Goal: Check status: Check status

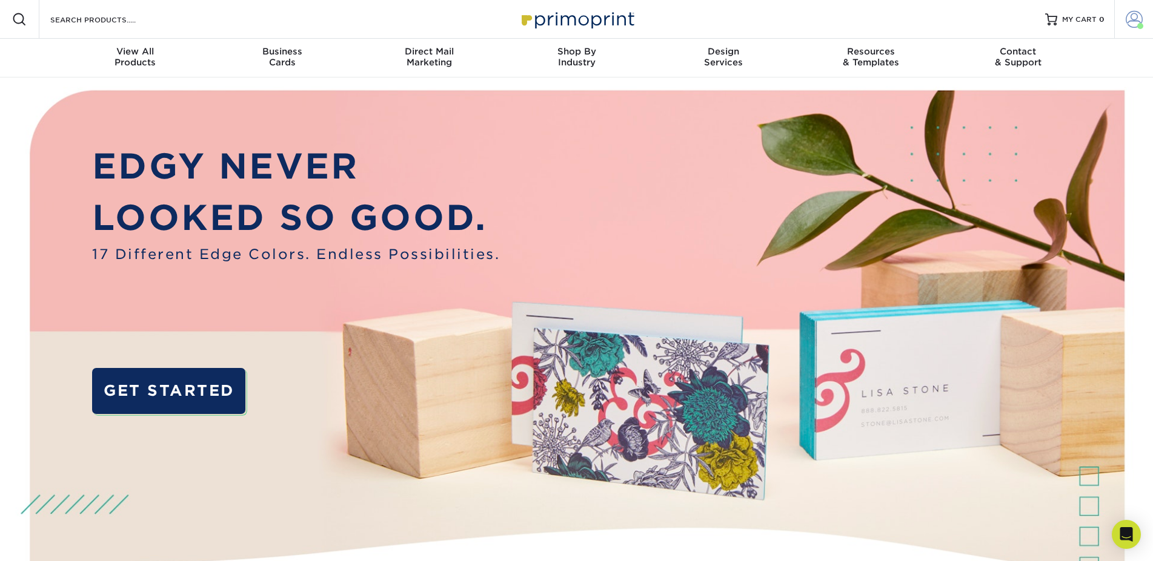
click at [1134, 22] on span at bounding box center [1133, 19] width 17 height 17
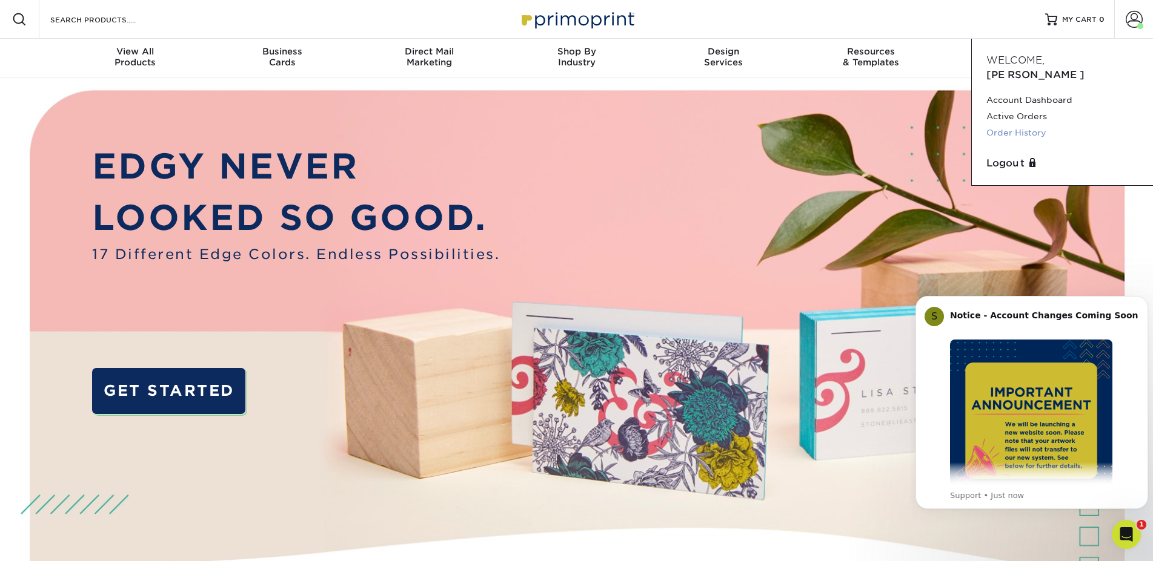
click at [1018, 125] on link "Order History" at bounding box center [1062, 133] width 152 height 16
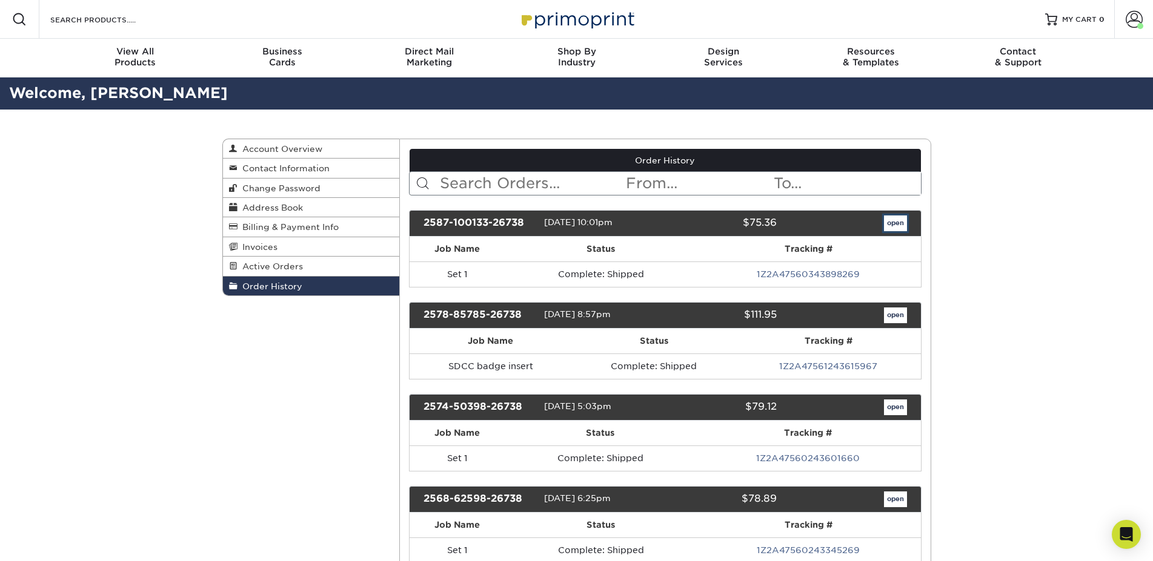
click at [887, 223] on link "open" at bounding box center [895, 224] width 23 height 16
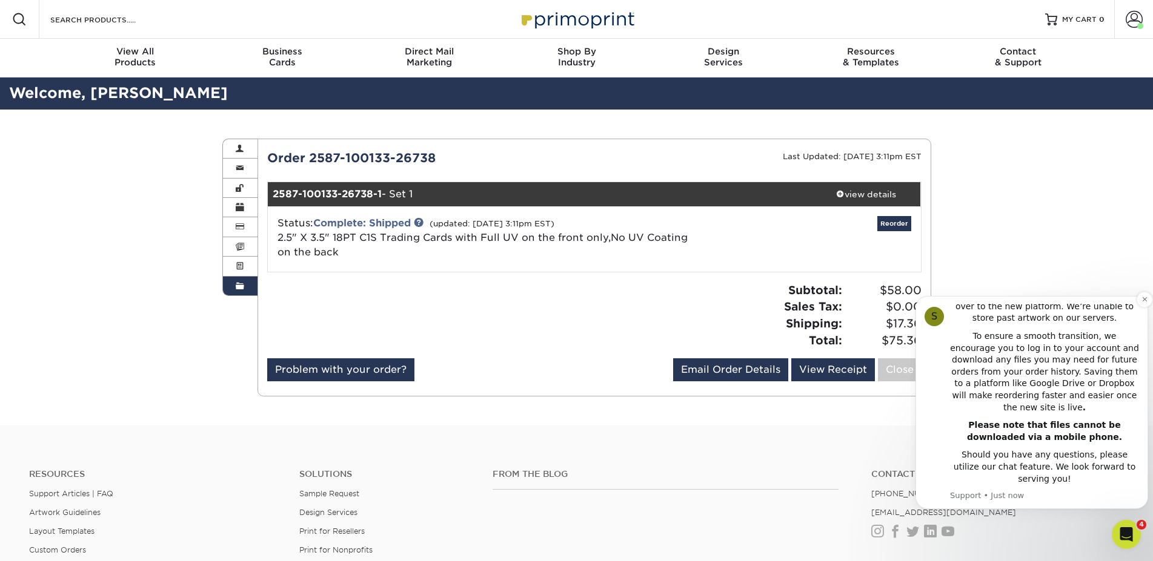
scroll to position [248, 0]
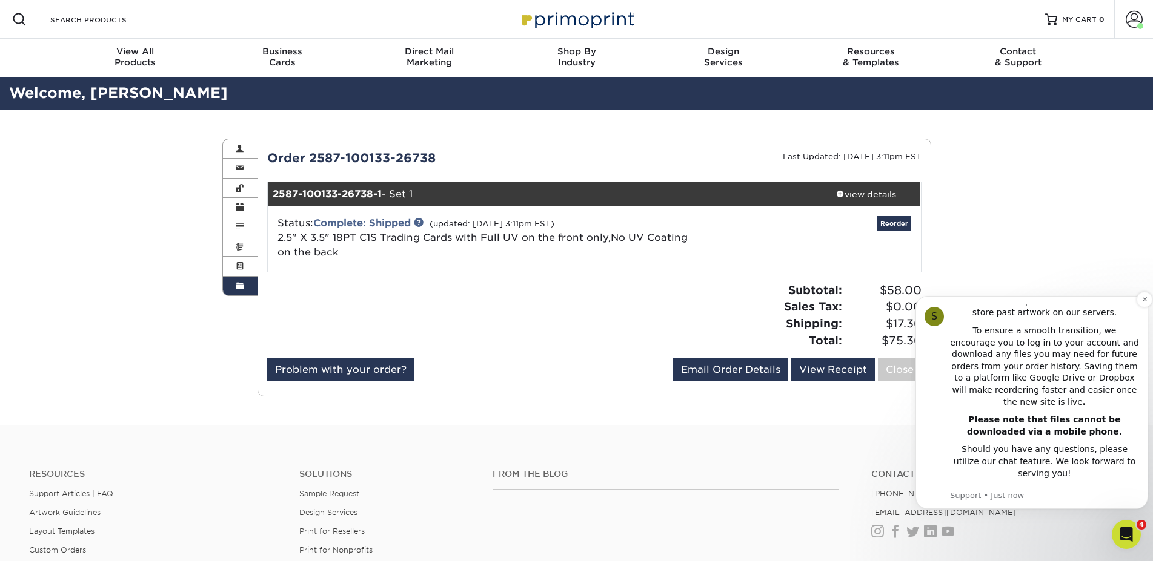
click at [1136, 299] on div "S Notice - Account Changes Coming Soon ​ Past Order Files Will Not Transfer: Wh…" at bounding box center [1031, 402] width 233 height 213
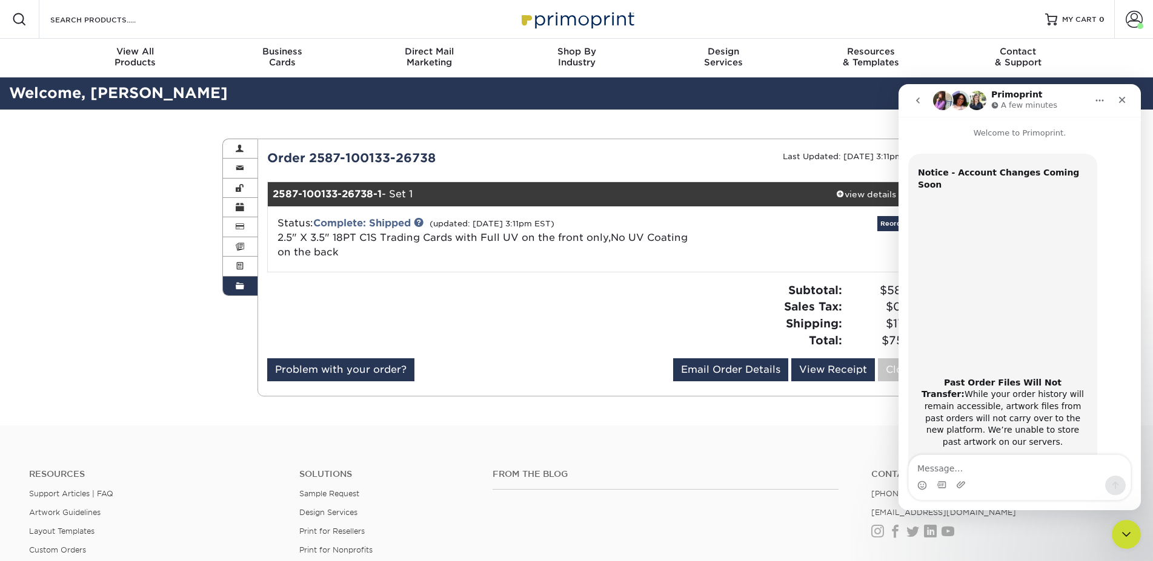
scroll to position [193, 0]
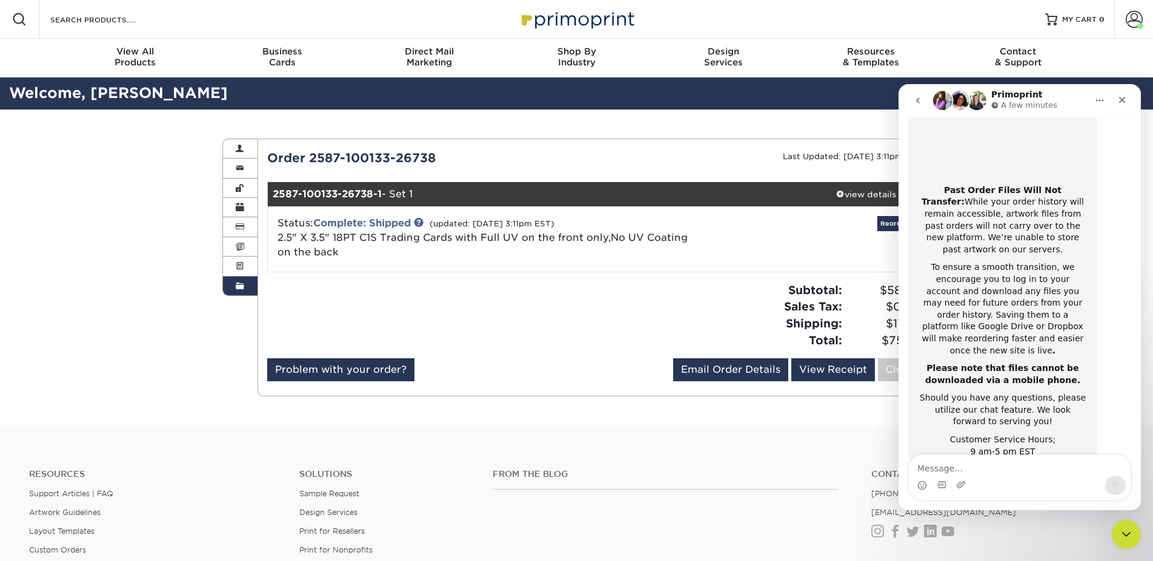
click at [594, 408] on div "Order History Account Overview Contact Information Change Password Address Book…" at bounding box center [576, 268] width 727 height 316
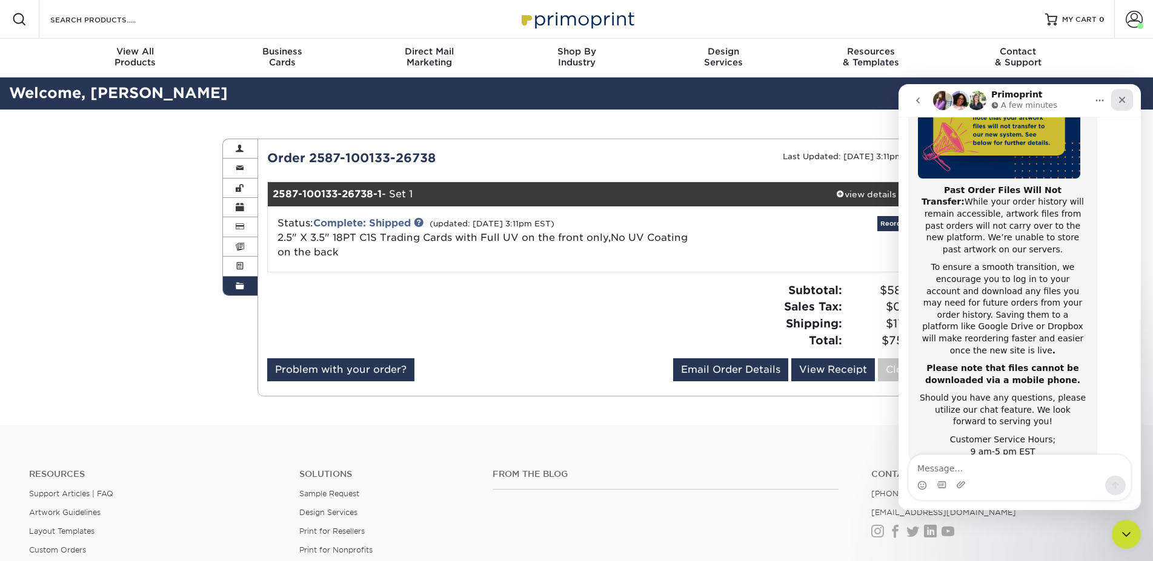
click at [1120, 102] on icon "Close" at bounding box center [1122, 100] width 7 height 7
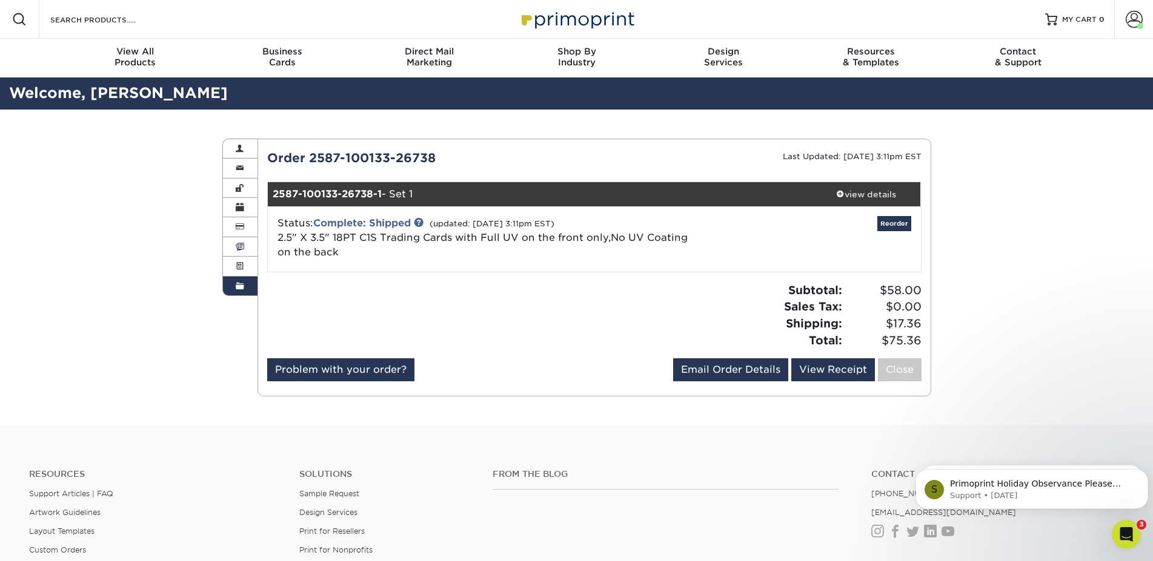
scroll to position [0, 0]
click at [248, 248] on link "Invoices" at bounding box center [240, 246] width 35 height 19
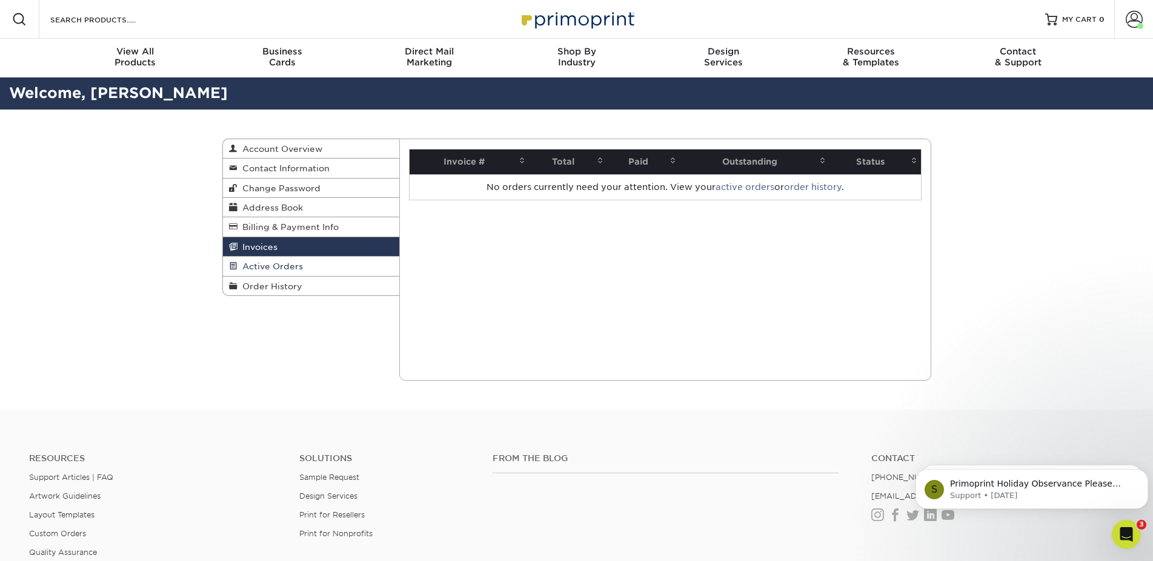
click at [248, 260] on link "Active Orders" at bounding box center [311, 266] width 177 height 19
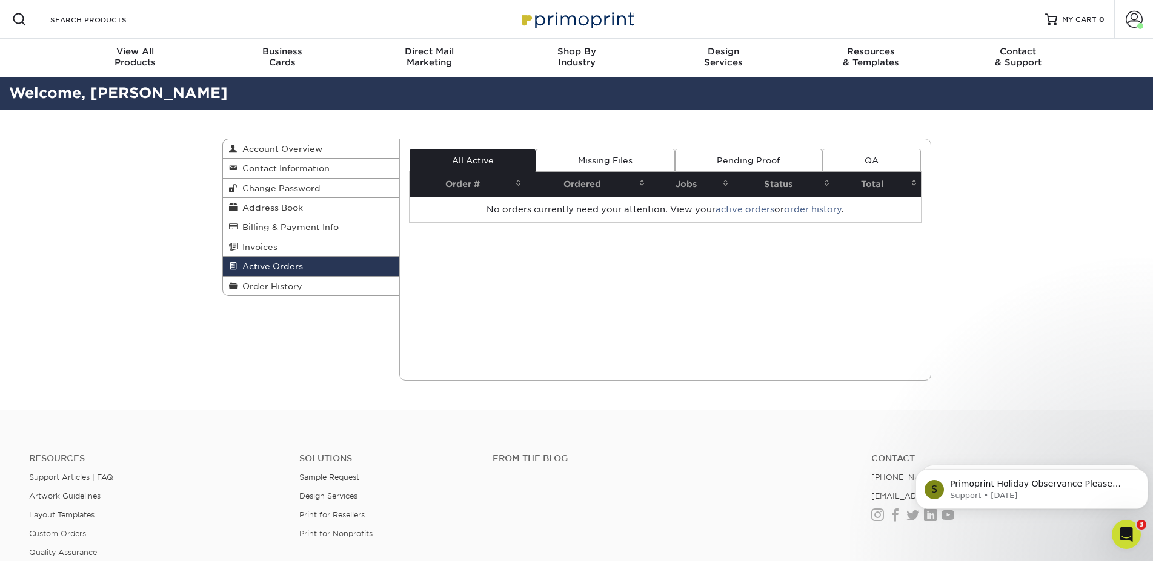
scroll to position [193, 0]
click at [342, 276] on link "Active Orders" at bounding box center [311, 266] width 177 height 19
click at [338, 286] on link "Order History" at bounding box center [311, 286] width 177 height 19
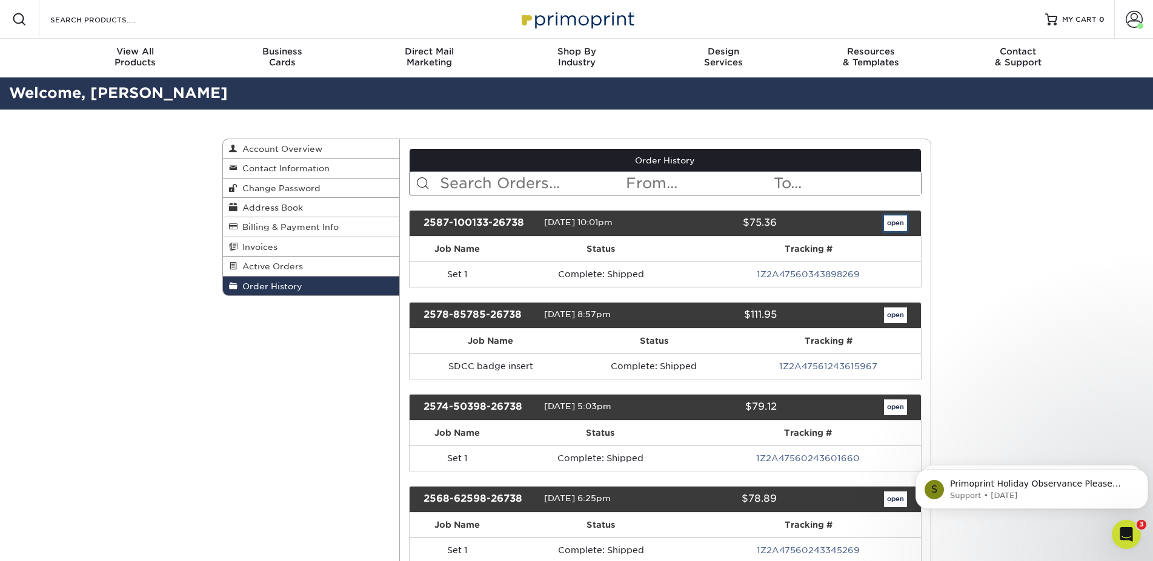
click at [893, 222] on link "open" at bounding box center [895, 224] width 23 height 16
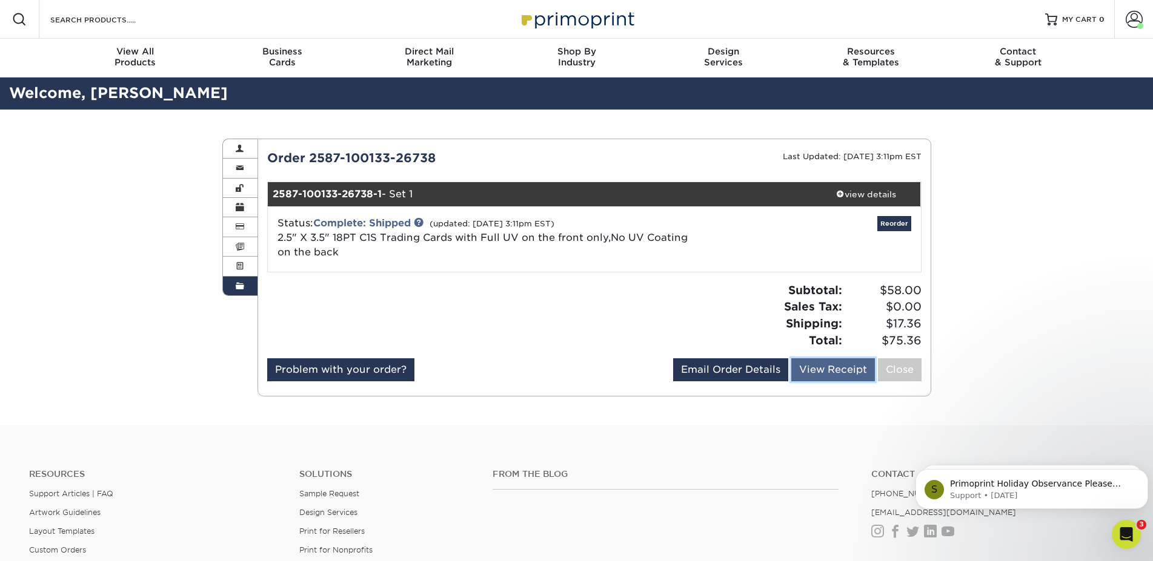
click at [828, 363] on link "View Receipt" at bounding box center [833, 370] width 84 height 23
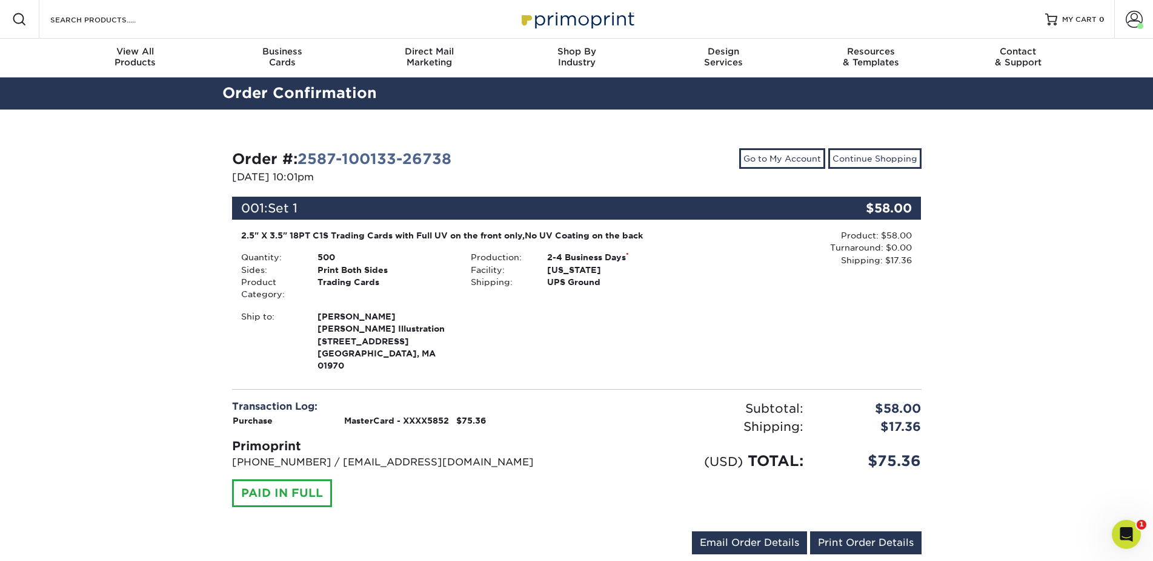
scroll to position [62, 0]
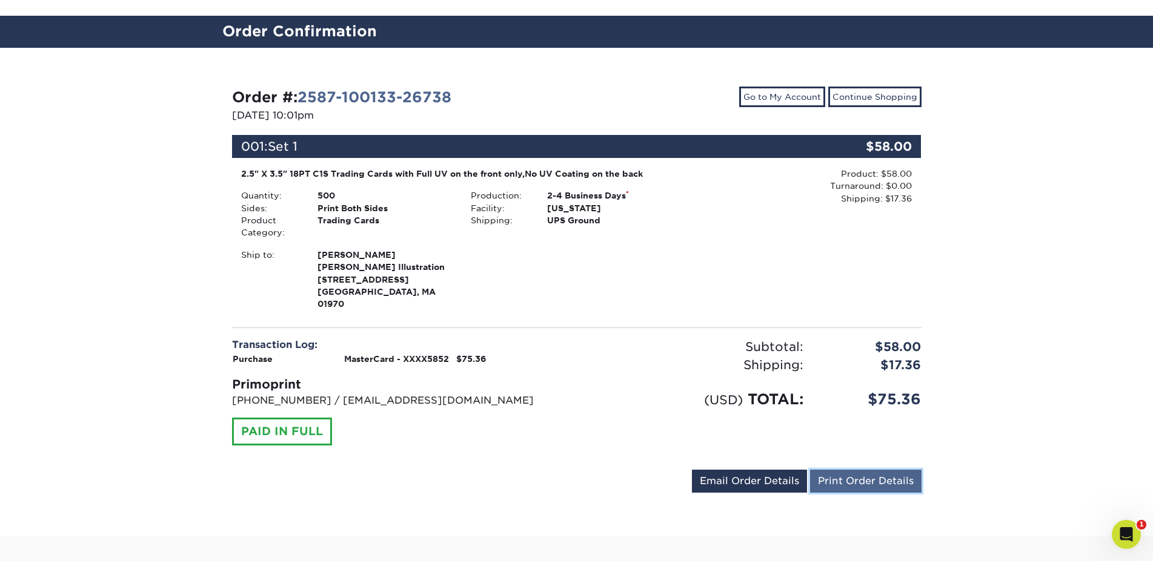
click at [826, 470] on link "Print Order Details" at bounding box center [865, 481] width 111 height 23
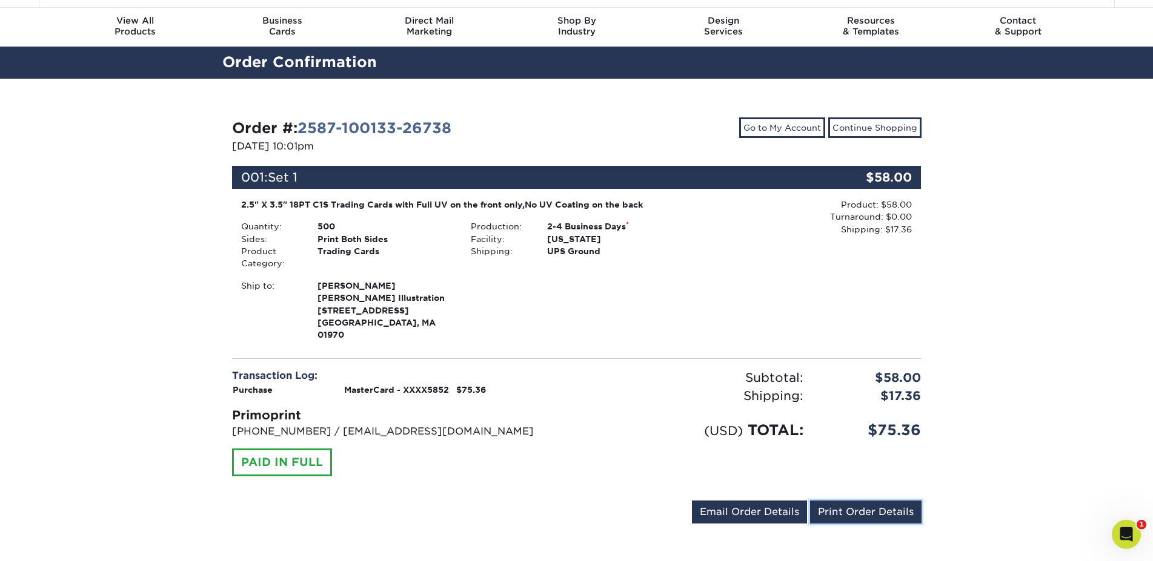
scroll to position [0, 0]
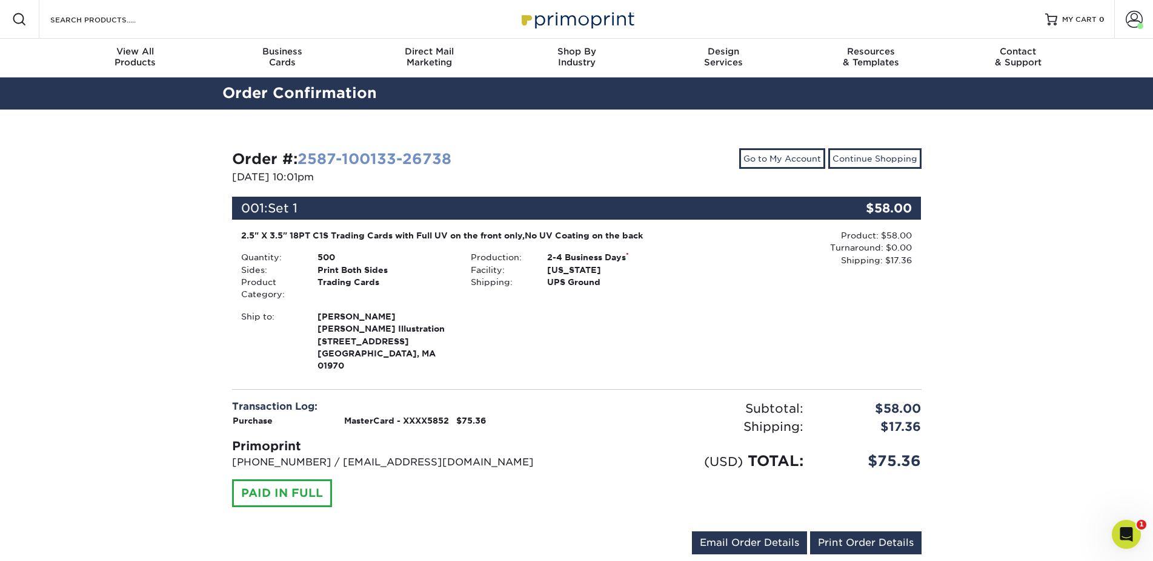
click at [382, 157] on link "2587-100133-26738" at bounding box center [374, 159] width 154 height 18
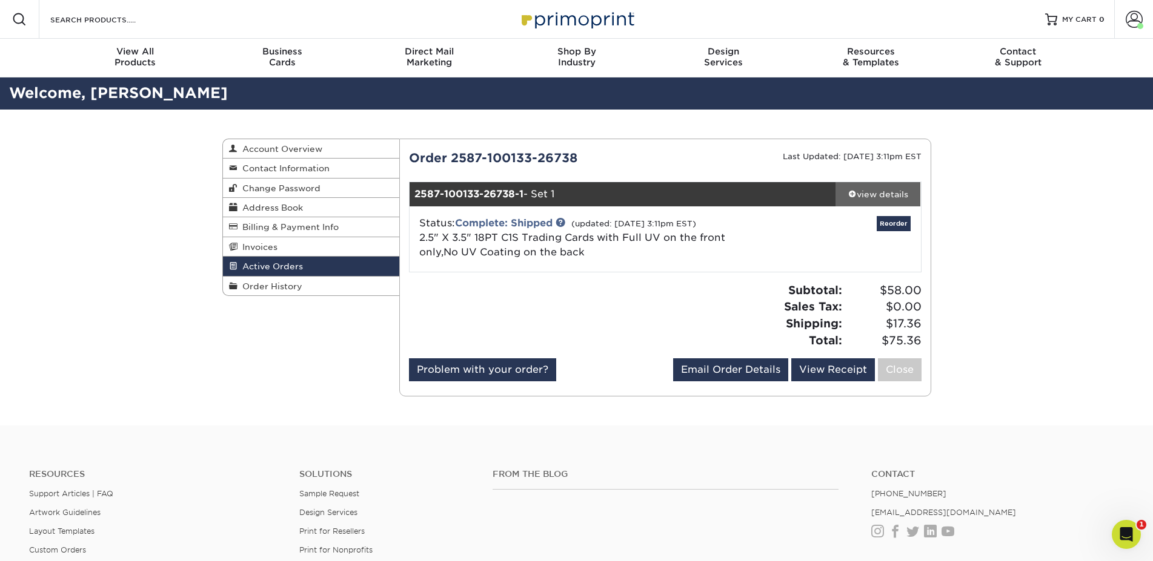
click at [863, 197] on div "view details" at bounding box center [877, 194] width 85 height 12
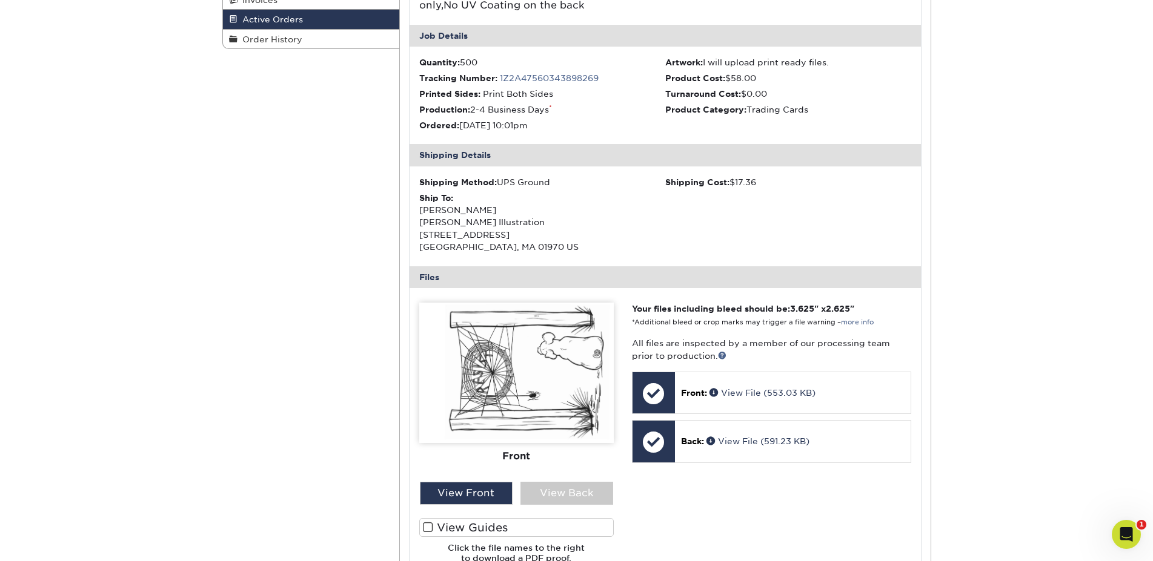
scroll to position [309, 0]
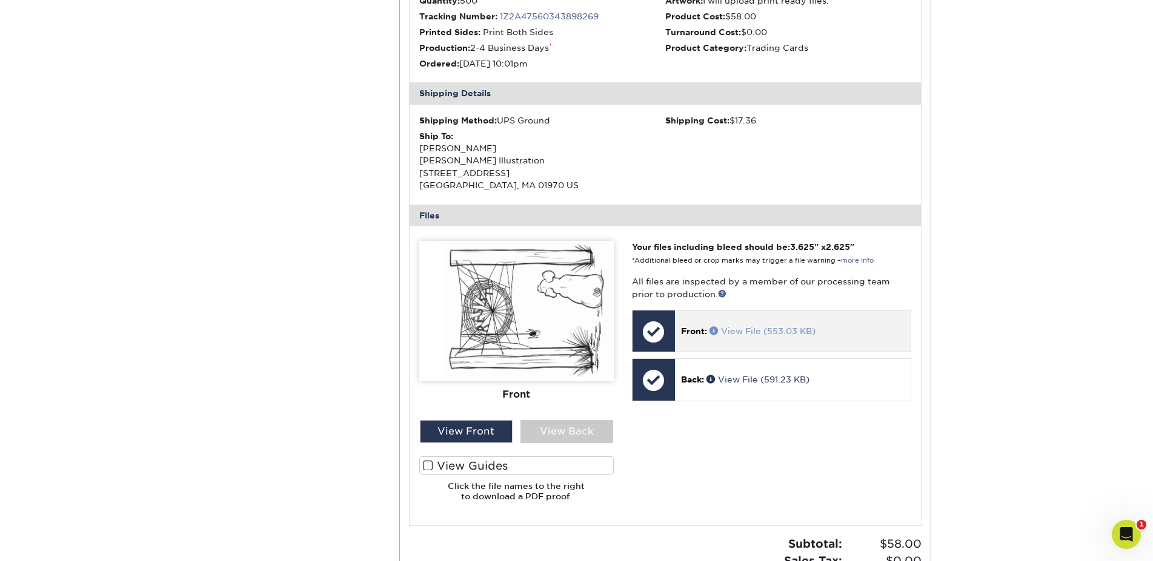
click at [717, 331] on span at bounding box center [715, 330] width 12 height 8
